Goal: Register for event/course

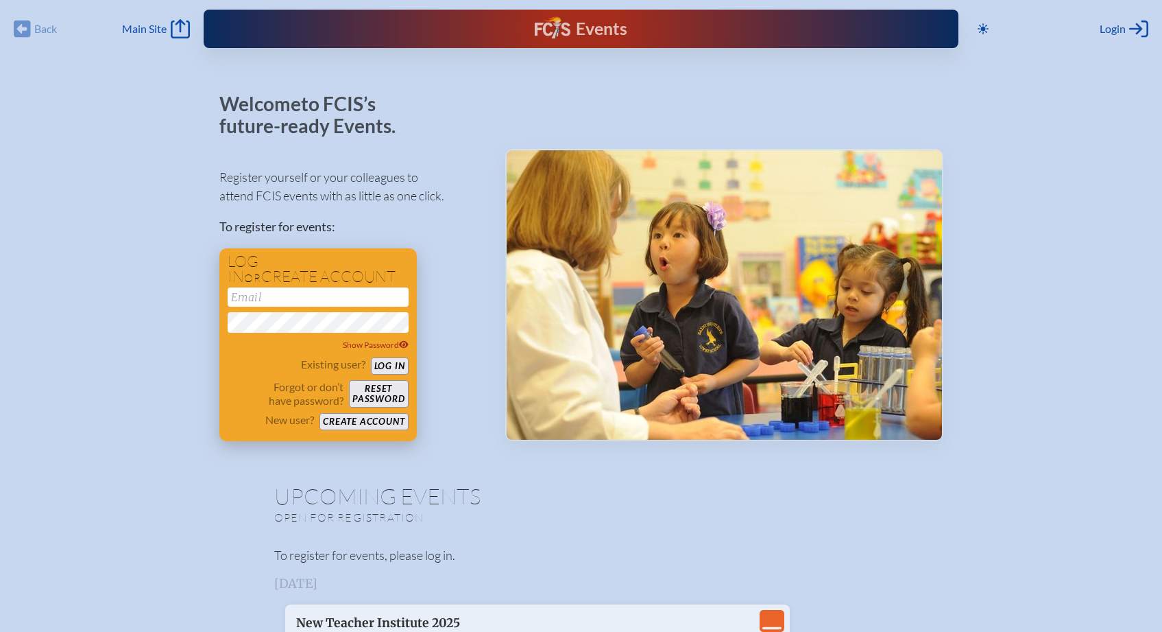
click at [327, 292] on input "email" at bounding box center [318, 296] width 181 height 19
type input "[EMAIL_ADDRESS][DOMAIN_NAME]"
click at [396, 369] on button "Log in" at bounding box center [390, 365] width 38 height 17
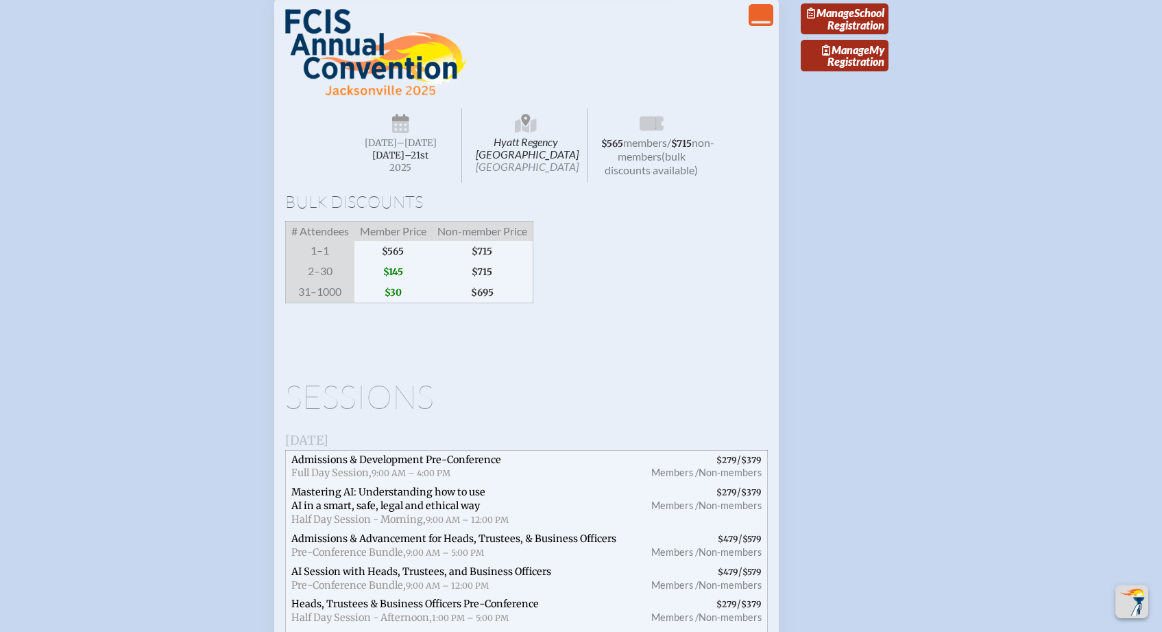
scroll to position [2519, 0]
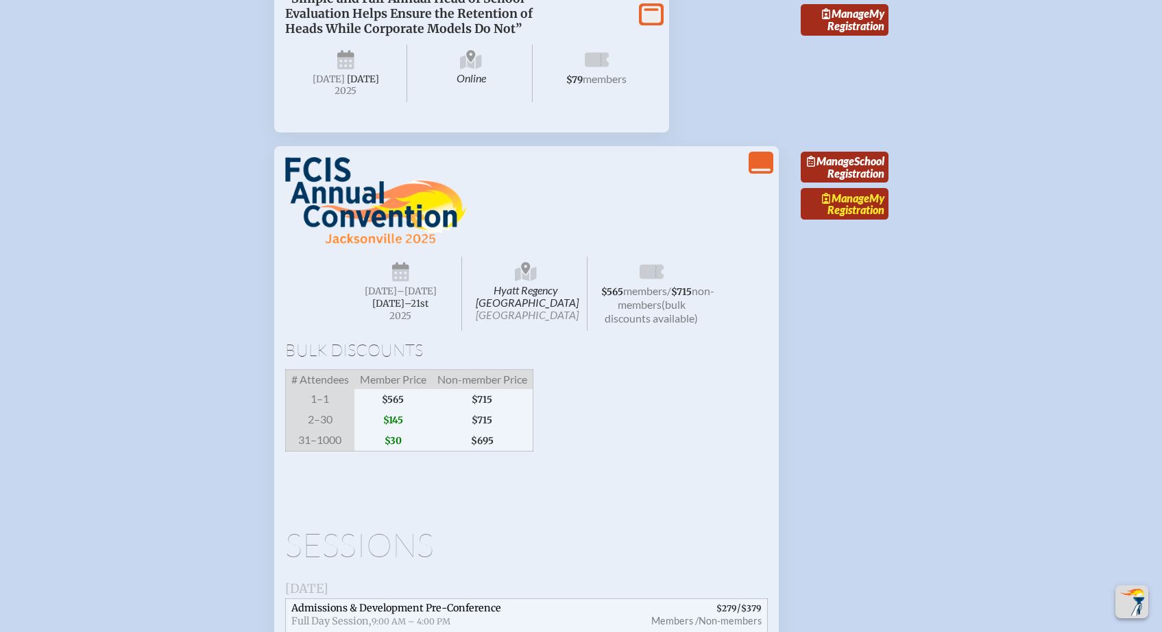
click at [860, 219] on link "Manage My Registration" at bounding box center [845, 204] width 88 height 32
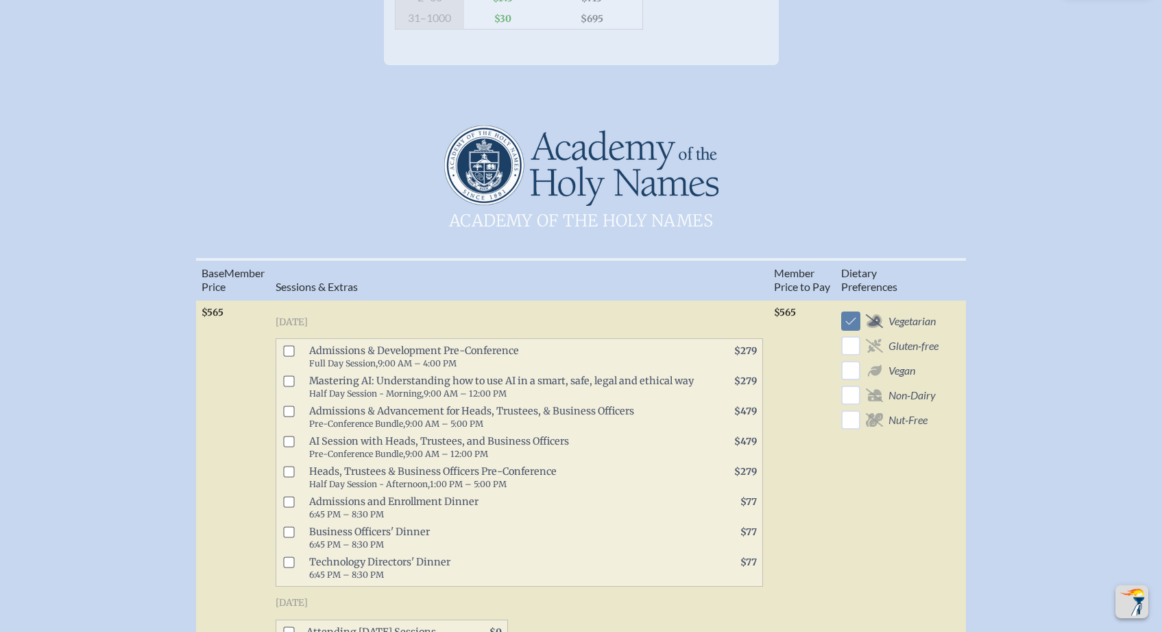
scroll to position [680, 0]
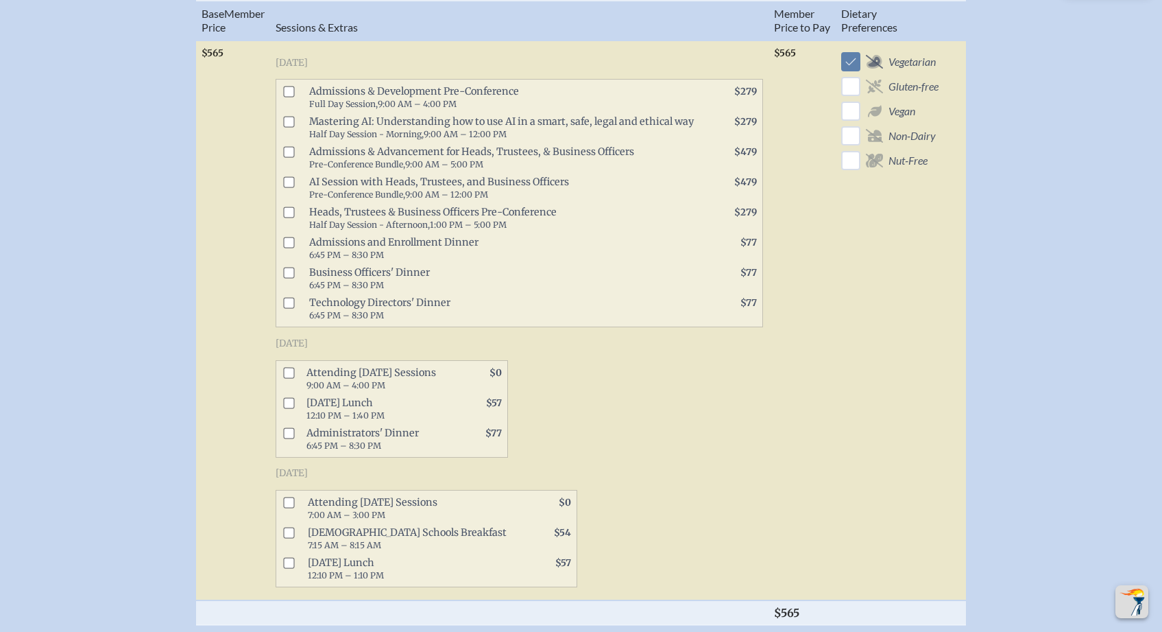
click at [290, 128] on input "checkbox" at bounding box center [288, 122] width 11 height 11
checkbox input "true"
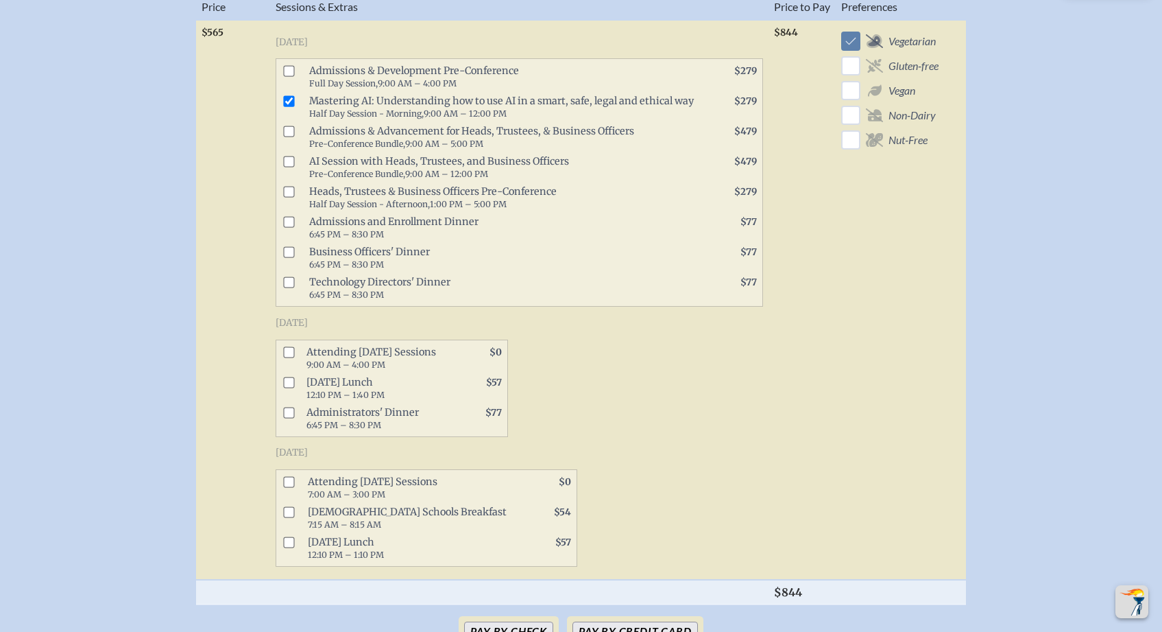
click at [291, 357] on input "checkbox" at bounding box center [288, 351] width 11 height 11
checkbox input "true"
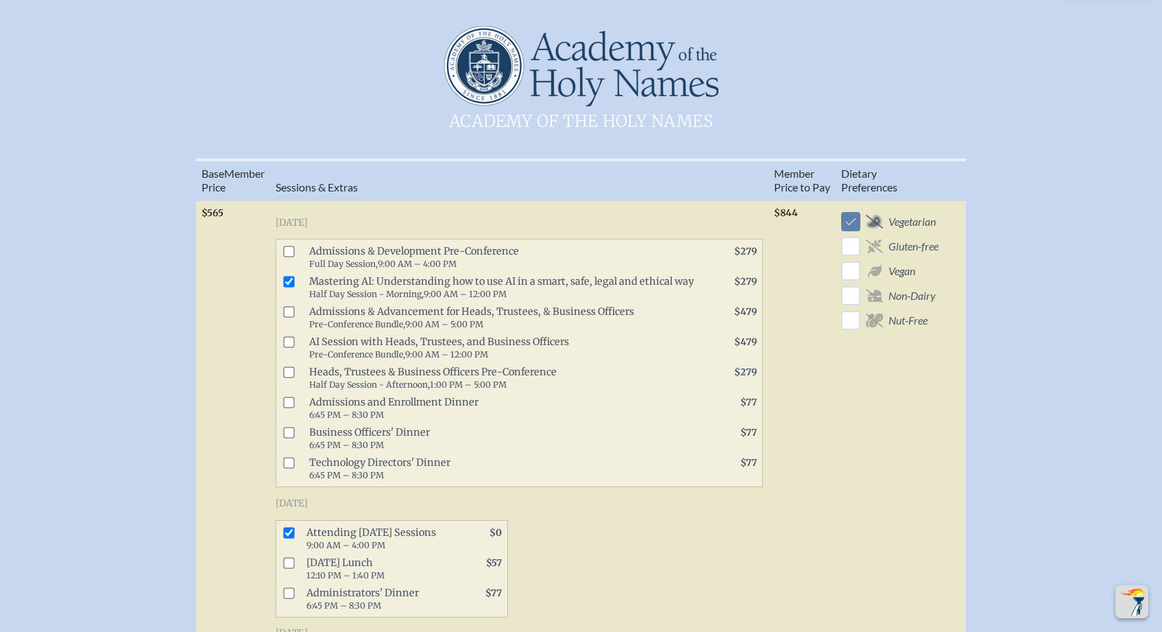
scroll to position [448, 0]
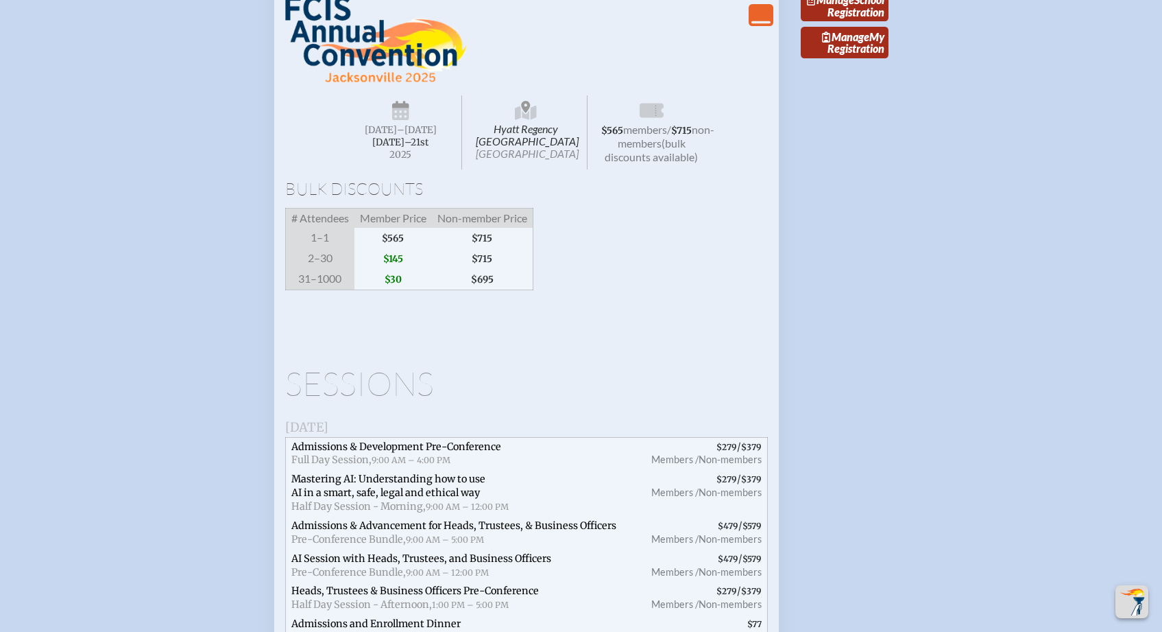
scroll to position [2495, 0]
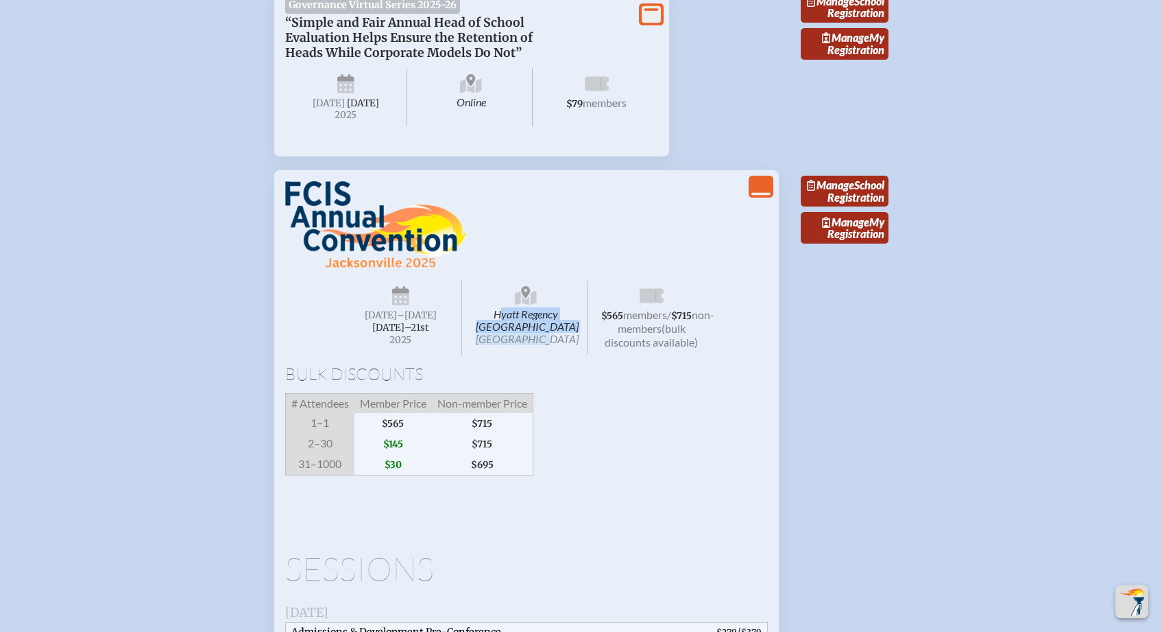
drag, startPoint x: 559, startPoint y: 448, endPoint x: 469, endPoint y: 410, distance: 97.7
click at [469, 355] on span "Hyatt Regency [GEOGRAPHIC_DATA] [GEOGRAPHIC_DATA]" at bounding box center [526, 317] width 123 height 74
copy span "Hyatt Regency [GEOGRAPHIC_DATA] [GEOGRAPHIC_DATA]"
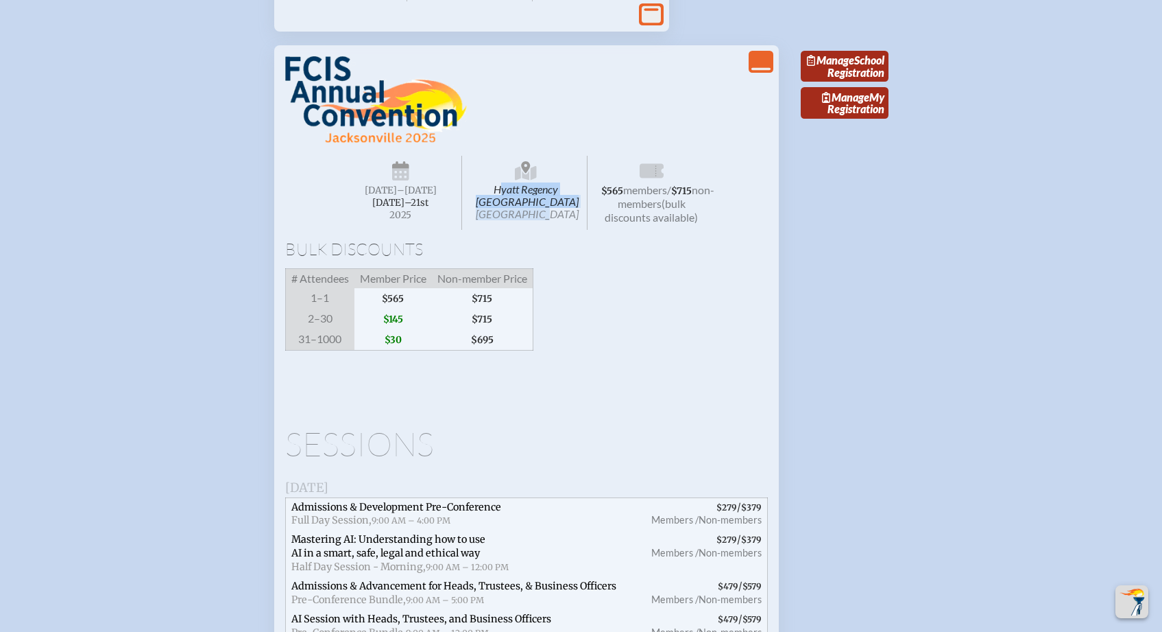
scroll to position [2490, 0]
